Goal: Task Accomplishment & Management: Use online tool/utility

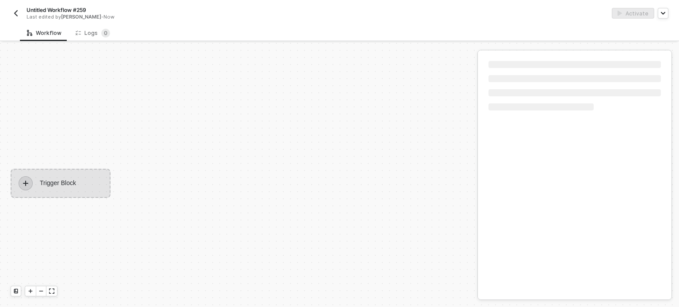
scroll to position [16, 0]
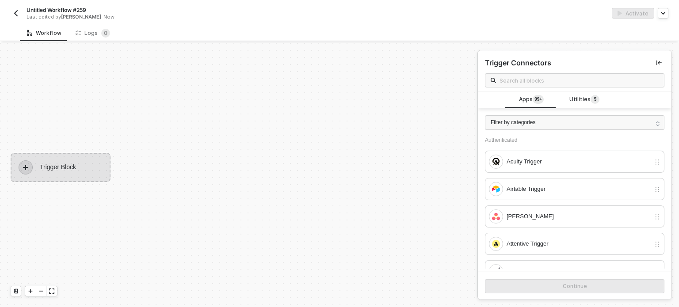
click at [77, 8] on span "Untitled Workflow #259" at bounding box center [57, 10] width 60 height 8
click at [77, 8] on input "Untitled Workflow #259" at bounding box center [102, 10] width 150 height 11
type input "Reasoning Block Test"
click button "Save" at bounding box center [189, 10] width 21 height 11
click at [581, 94] on div "Utilities 5" at bounding box center [584, 100] width 53 height 17
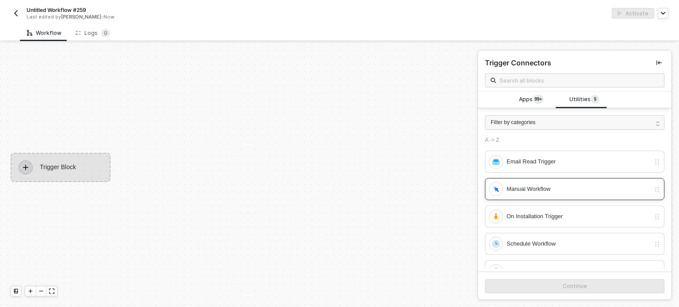
click at [537, 193] on div "Manual Workflow" at bounding box center [579, 189] width 144 height 10
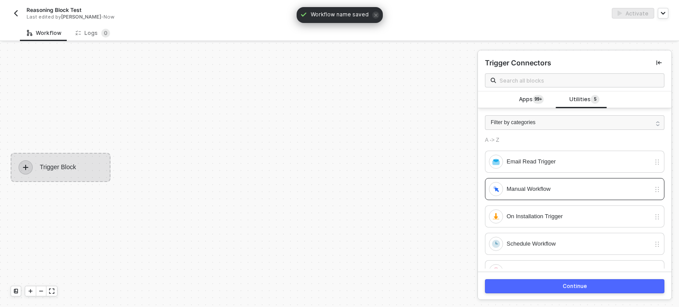
click at [557, 290] on button "Continue" at bounding box center [575, 286] width 180 height 14
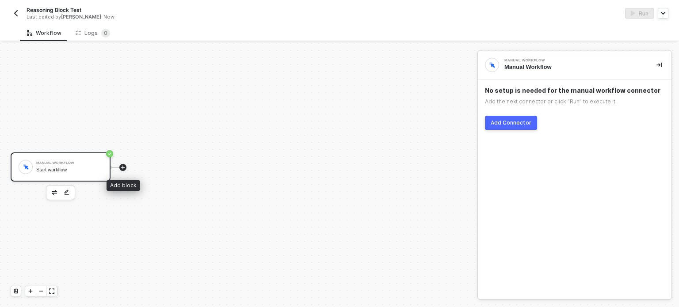
click at [121, 168] on icon "icon-play" at bounding box center [122, 167] width 5 height 5
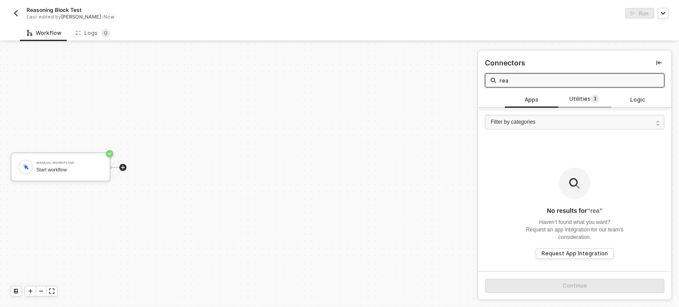
type input "rea"
click at [577, 100] on span "Utilities 1" at bounding box center [585, 100] width 30 height 10
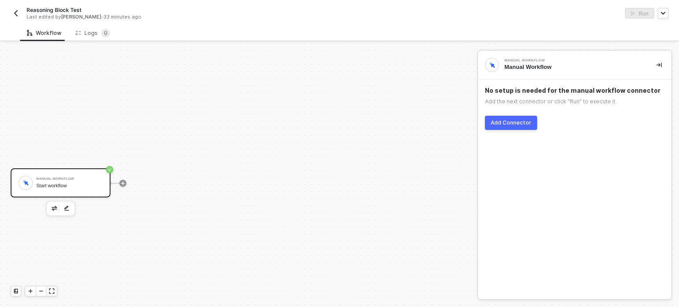
scroll to position [16, 0]
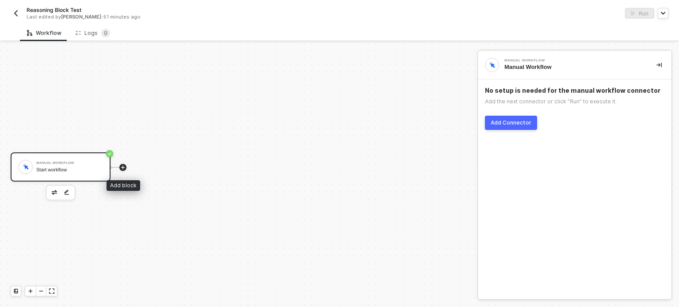
click at [124, 168] on icon "icon-play" at bounding box center [122, 167] width 5 height 5
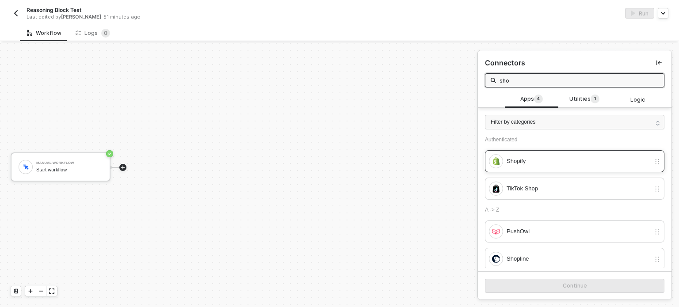
type input "sho"
click at [574, 160] on div "Shopify" at bounding box center [579, 162] width 144 height 10
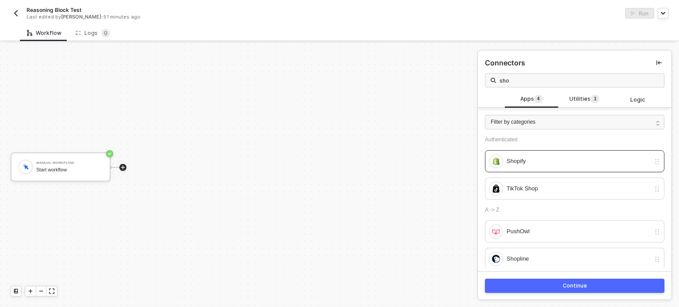
click at [517, 294] on div "Continue" at bounding box center [575, 286] width 194 height 29
click at [515, 286] on button "Continue" at bounding box center [575, 286] width 180 height 14
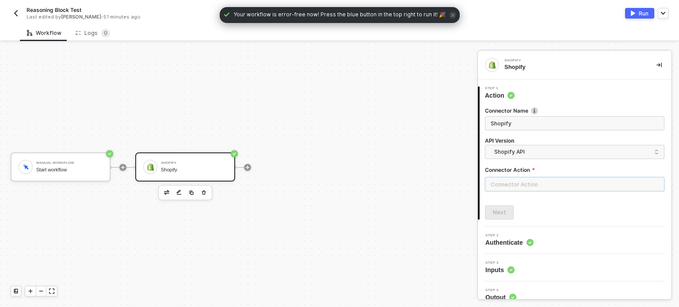
click at [492, 184] on input "text" at bounding box center [575, 184] width 180 height 14
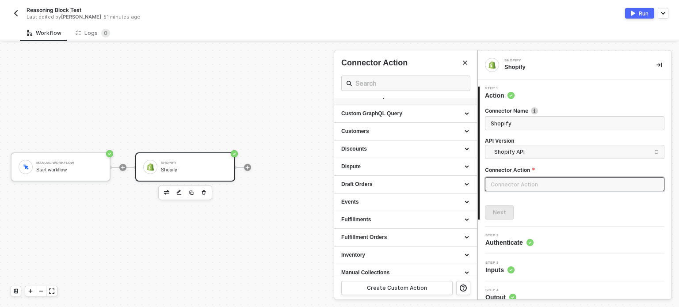
scroll to position [88, 0]
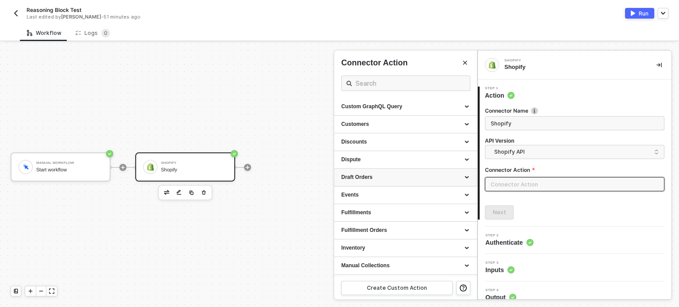
click at [384, 182] on div "Draft Orders" at bounding box center [405, 178] width 143 height 18
click at [371, 129] on div "Customers" at bounding box center [405, 125] width 143 height 18
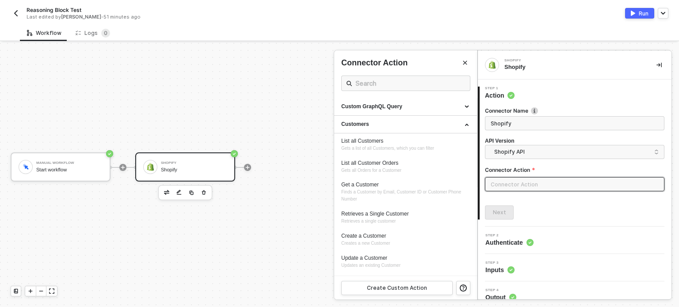
drag, startPoint x: 363, startPoint y: 141, endPoint x: 499, endPoint y: 223, distance: 158.7
click at [364, 141] on div "List all Customers" at bounding box center [405, 142] width 129 height 8
type input "Gets a list of all Customers, which you can filter"
type input "Customers - List all Customers"
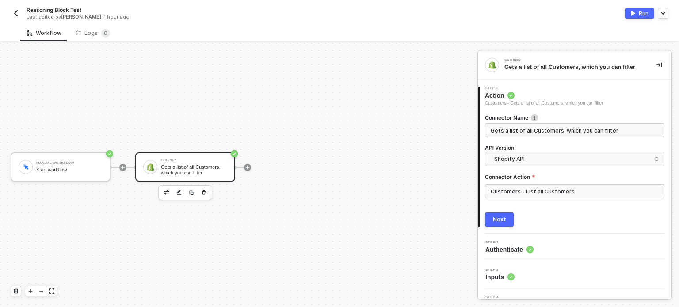
click at [495, 215] on button "Next" at bounding box center [499, 220] width 29 height 14
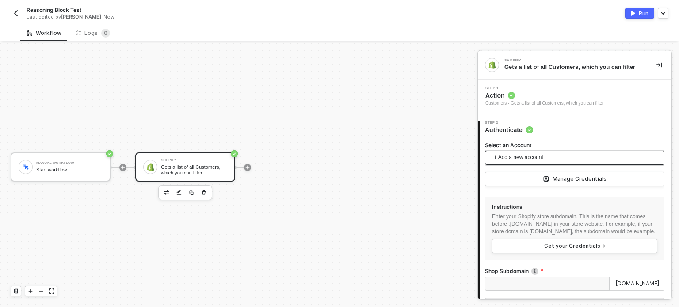
click at [526, 159] on span "+ Add a new account" at bounding box center [576, 158] width 165 height 14
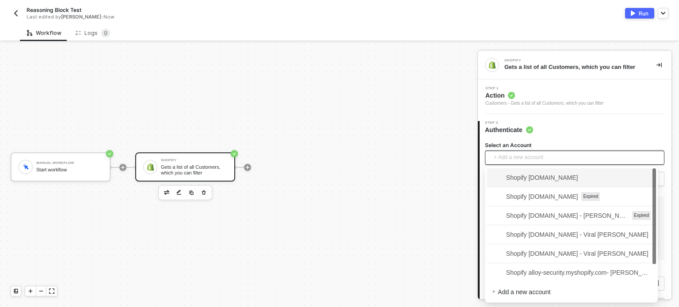
click at [540, 182] on span "Shopify [DOMAIN_NAME]" at bounding box center [571, 178] width 159 height 14
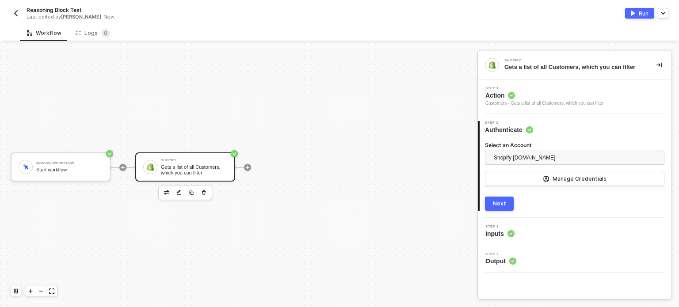
click at [503, 204] on div "Next" at bounding box center [499, 203] width 13 height 7
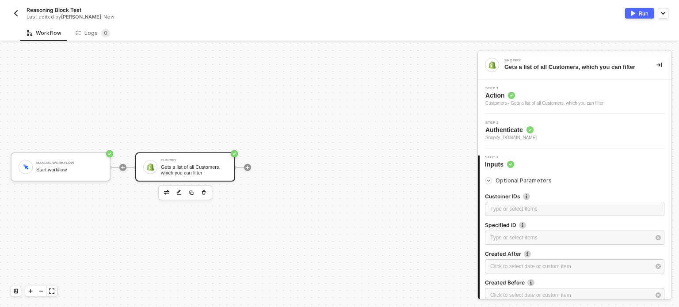
click at [508, 215] on div "Type or select items ﻿" at bounding box center [575, 209] width 180 height 14
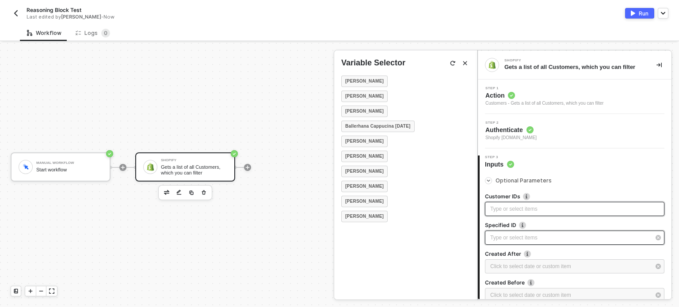
scroll to position [163, 0]
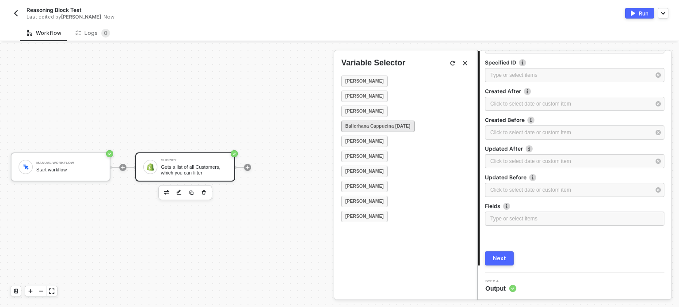
click at [375, 127] on strong "Ballerhana Cappucina Oct 2025" at bounding box center [377, 126] width 65 height 7
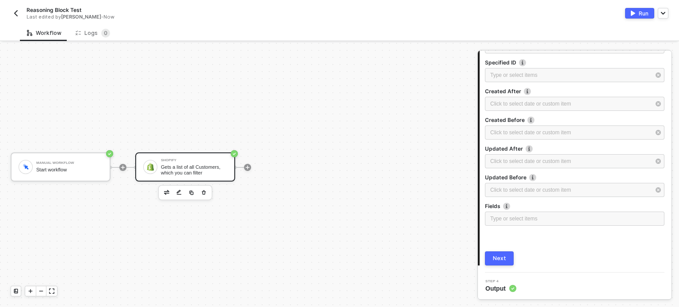
click at [499, 268] on div "3 Step 3 Inputs Optional Parameters Customer IDs ﻿ ﻿ Ballerhana Cappucina Oct 2…" at bounding box center [575, 129] width 194 height 287
click at [501, 260] on div "Next" at bounding box center [499, 258] width 13 height 7
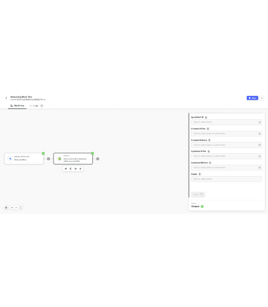
scroll to position [0, 0]
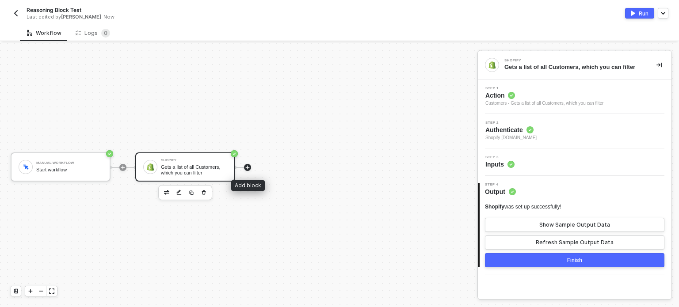
click at [245, 166] on icon "icon-play" at bounding box center [247, 167] width 5 height 5
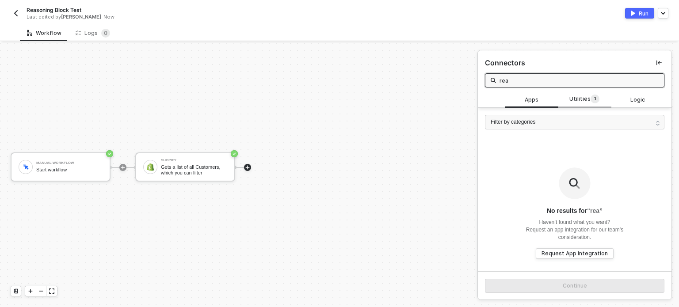
type input "rea"
click at [578, 95] on span "Utilities 1" at bounding box center [585, 100] width 30 height 10
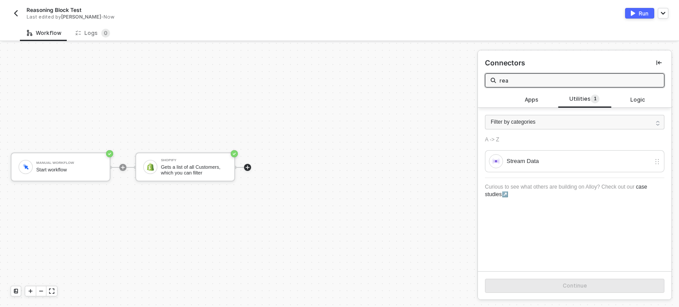
click at [531, 82] on input "rea" at bounding box center [579, 81] width 159 height 10
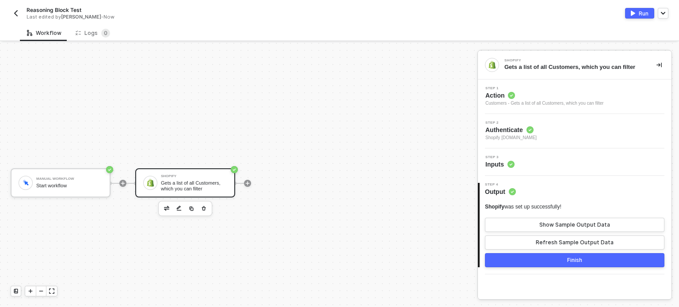
scroll to position [16, 0]
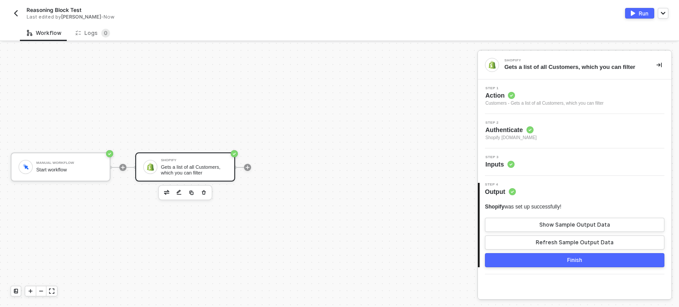
click at [245, 164] on div at bounding box center [247, 167] width 7 height 7
click at [247, 166] on icon "icon-play" at bounding box center [247, 167] width 5 height 5
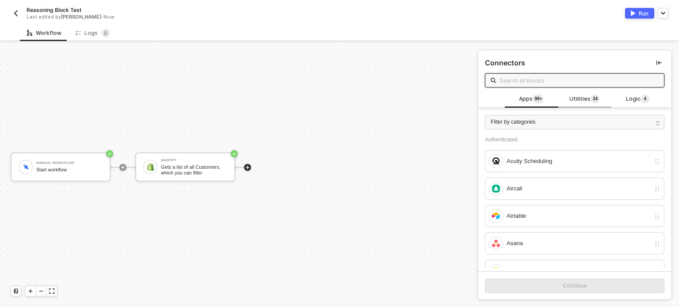
click at [268, 102] on span "Utilities 3 4" at bounding box center [585, 100] width 30 height 10
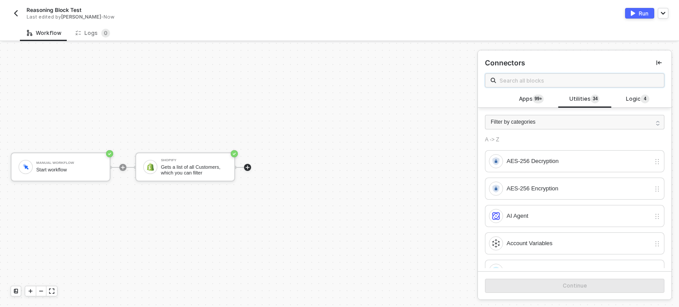
click at [268, 81] on input "text" at bounding box center [579, 81] width 159 height 10
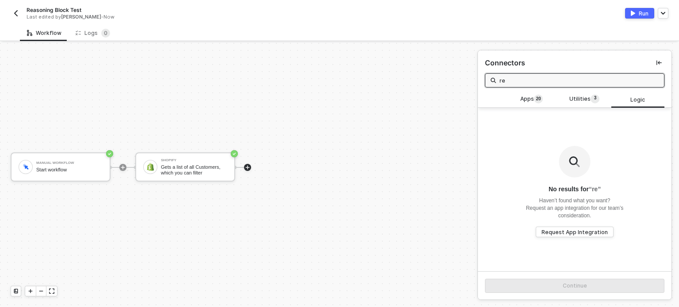
type input "r"
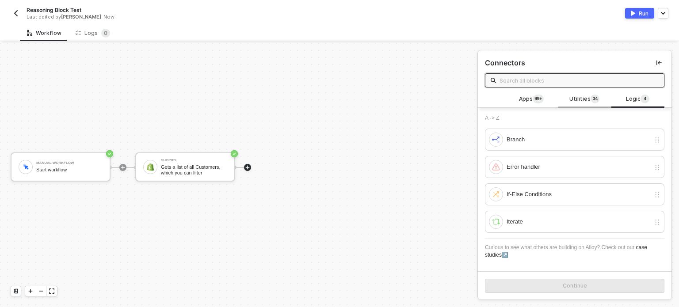
click at [268, 102] on span "4" at bounding box center [596, 99] width 3 height 7
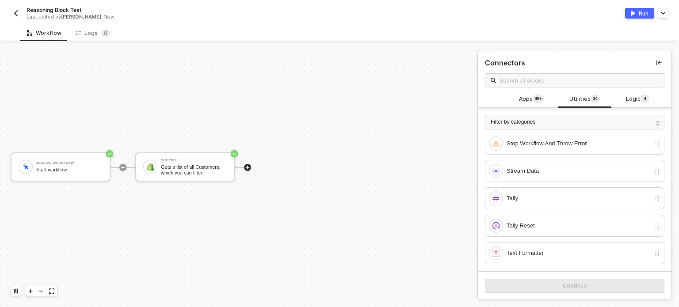
scroll to position [834, 0]
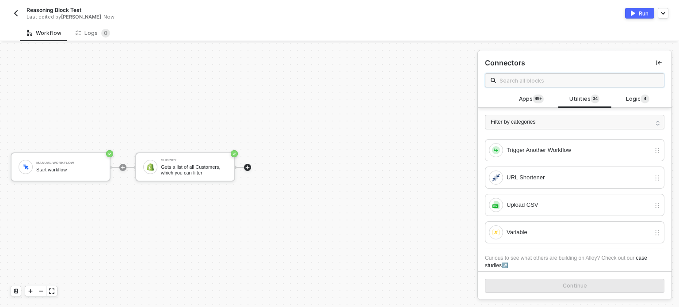
click at [268, 81] on input "text" at bounding box center [579, 81] width 159 height 10
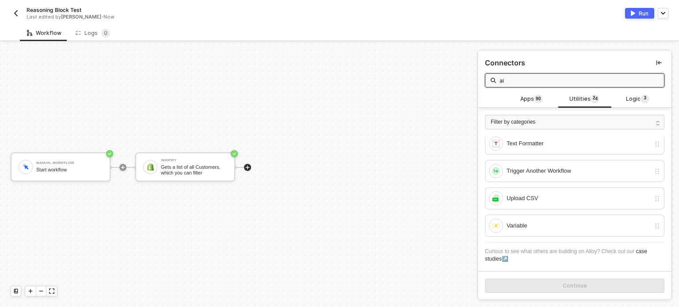
scroll to position [0, 0]
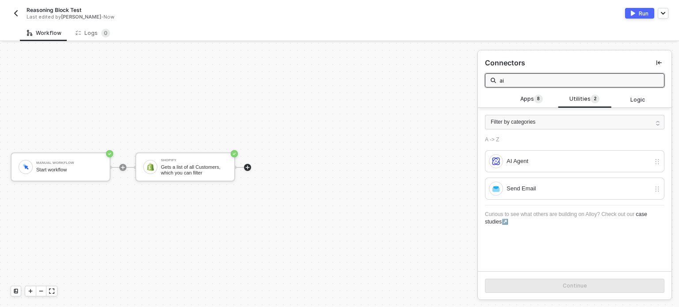
type input "ai"
